Goal: Find specific page/section

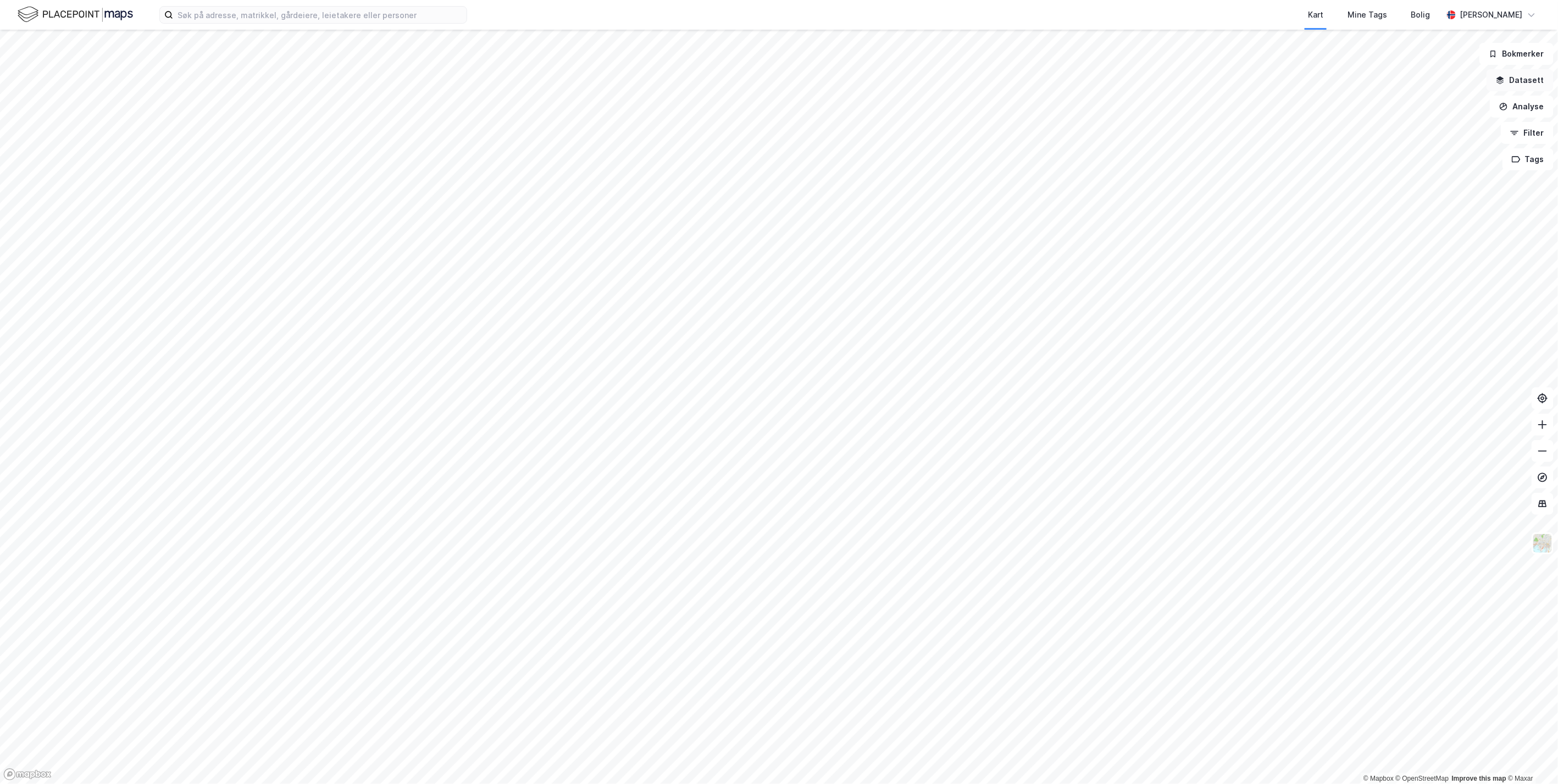
drag, startPoint x: 1527, startPoint y: 78, endPoint x: 1526, endPoint y: 85, distance: 7.1
click at [1526, 78] on button "Datasett" at bounding box center [1520, 80] width 67 height 22
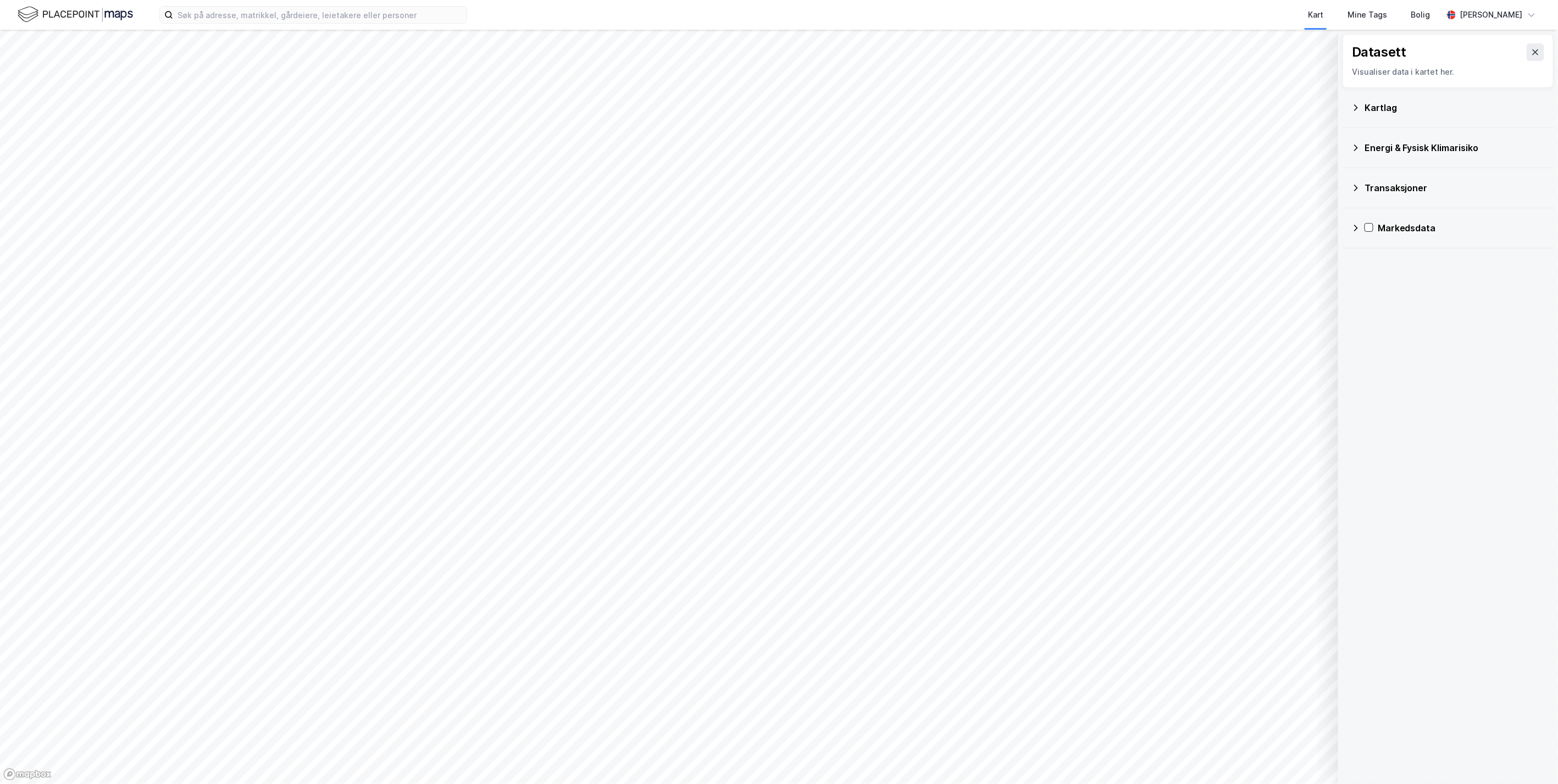
click at [1380, 106] on div "Kartlag" at bounding box center [1454, 108] width 181 height 13
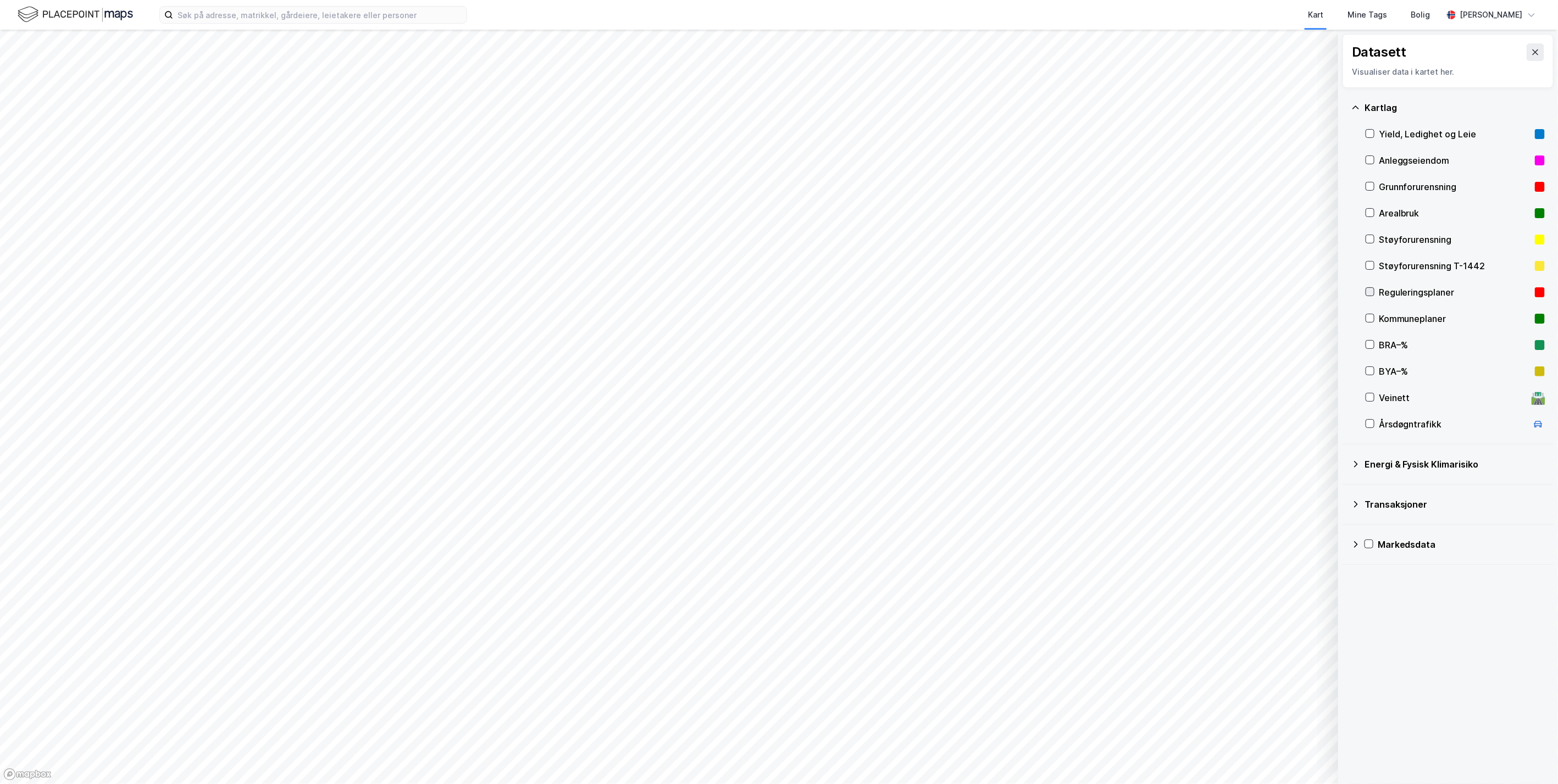
click at [1371, 288] on icon at bounding box center [1370, 291] width 8 height 8
